Goal: Task Accomplishment & Management: Manage account settings

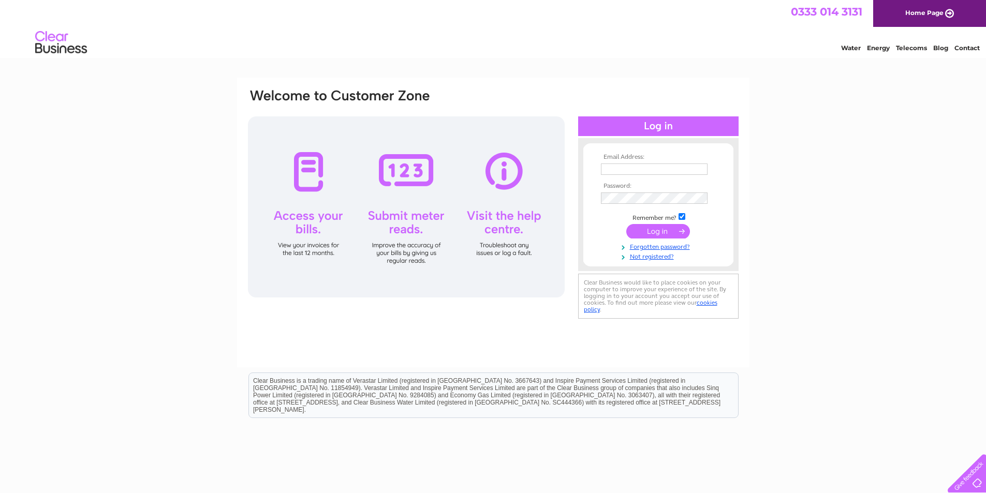
click at [614, 165] on input "text" at bounding box center [654, 168] width 107 height 11
type input "[EMAIL_ADDRESS][DOMAIN_NAME]"
click at [658, 231] on input "submit" at bounding box center [658, 231] width 64 height 14
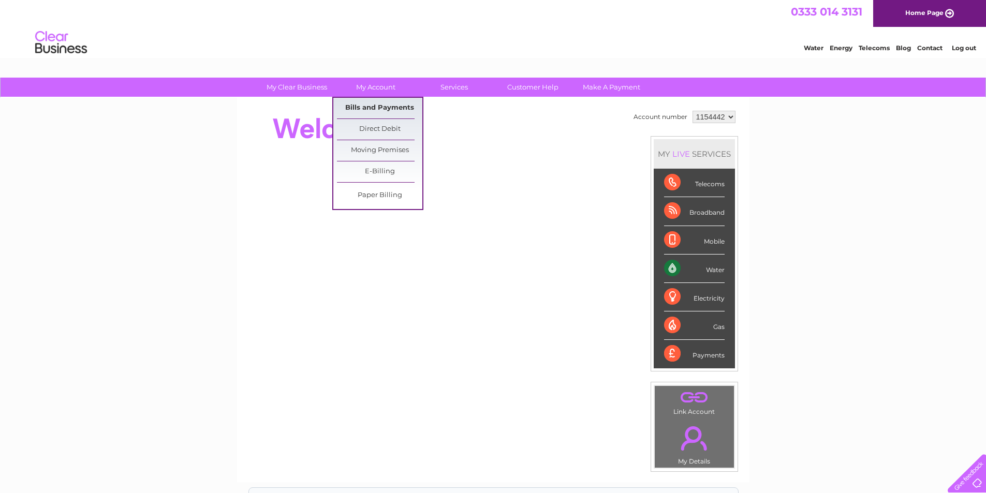
click at [375, 102] on link "Bills and Payments" at bounding box center [379, 108] width 85 height 21
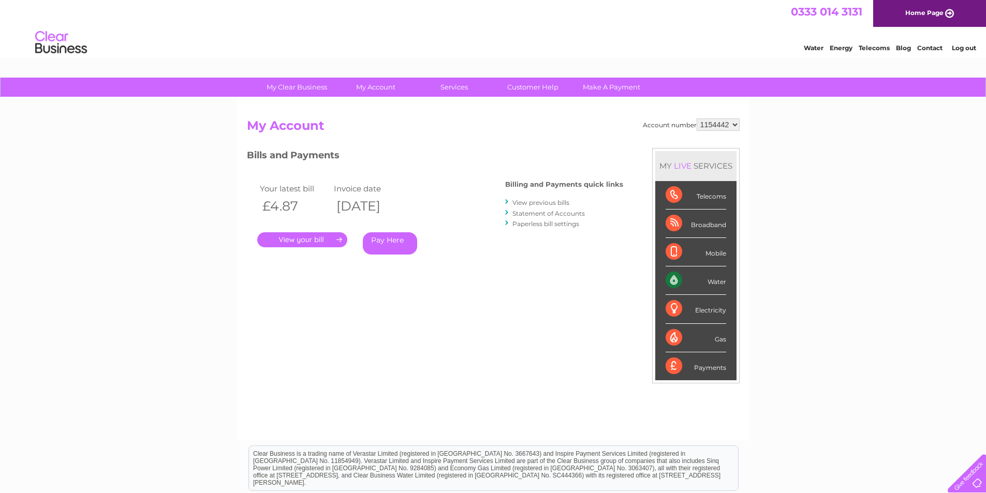
click at [541, 201] on link "View previous bills" at bounding box center [540, 203] width 57 height 8
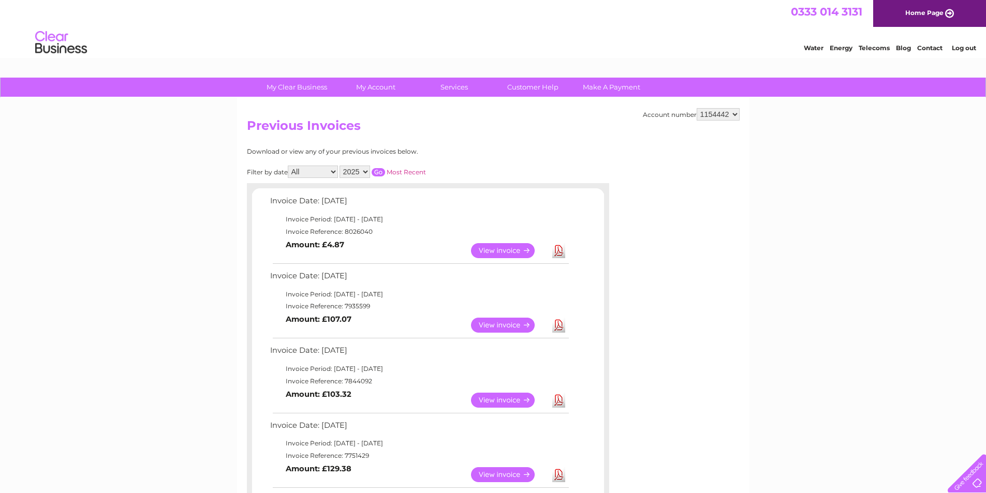
click at [558, 249] on link "Download" at bounding box center [558, 250] width 13 height 15
